Goal: Information Seeking & Learning: Learn about a topic

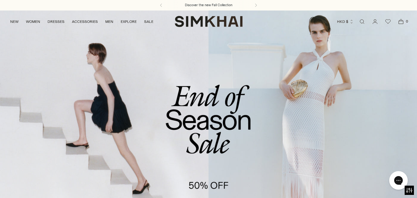
click at [245, 106] on link "/collections/sale" at bounding box center [208, 129] width 417 height 239
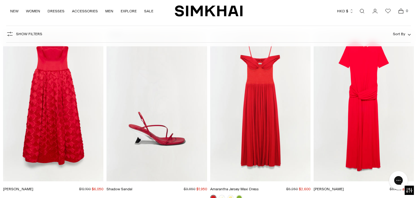
scroll to position [7898, 0]
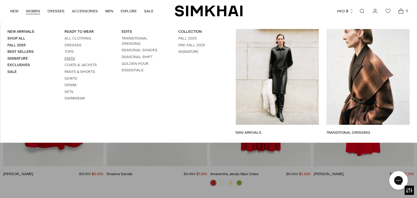
click at [71, 58] on link "Knits" at bounding box center [69, 58] width 10 height 4
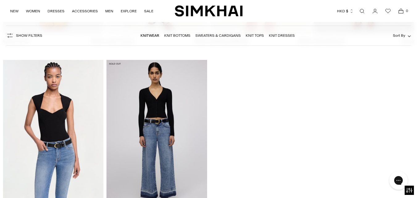
scroll to position [5058, 0]
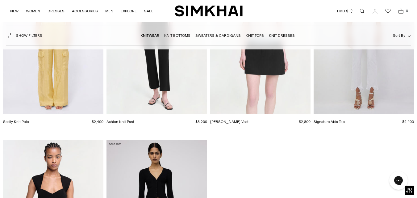
click at [363, 12] on link "Open search modal" at bounding box center [362, 11] width 12 height 12
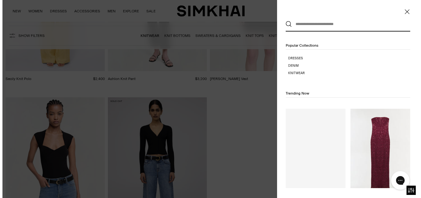
scroll to position [0, 0]
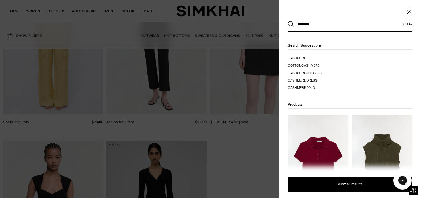
type input "********"
click at [288, 21] on button "Search" at bounding box center [291, 24] width 6 height 6
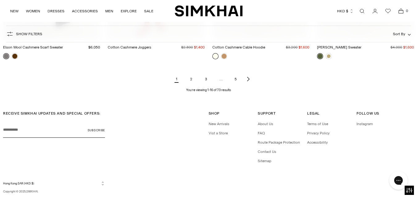
scroll to position [744, 0]
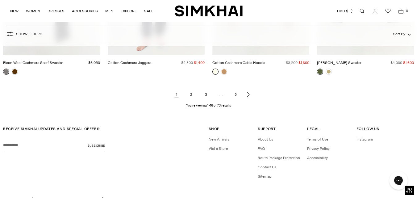
click at [192, 94] on link "2" at bounding box center [191, 94] width 12 height 12
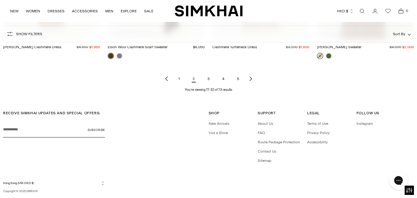
scroll to position [771, 0]
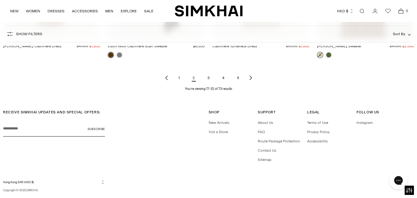
click at [209, 72] on link "3" at bounding box center [208, 78] width 12 height 12
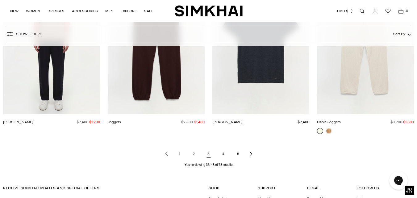
scroll to position [710, 0]
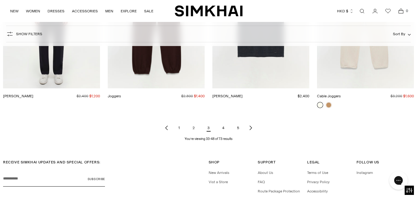
click at [223, 122] on link "4" at bounding box center [223, 128] width 12 height 12
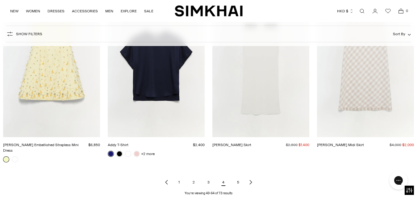
scroll to position [740, 0]
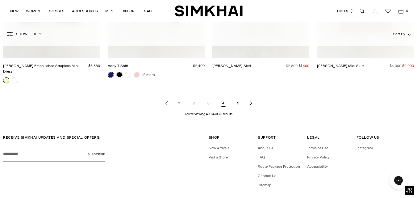
click at [239, 97] on link "5" at bounding box center [238, 103] width 12 height 12
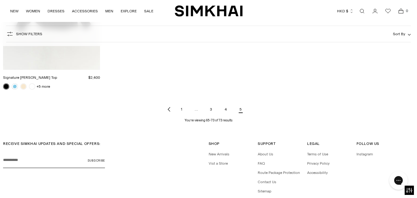
scroll to position [555, 0]
